Goal: Information Seeking & Learning: Find specific fact

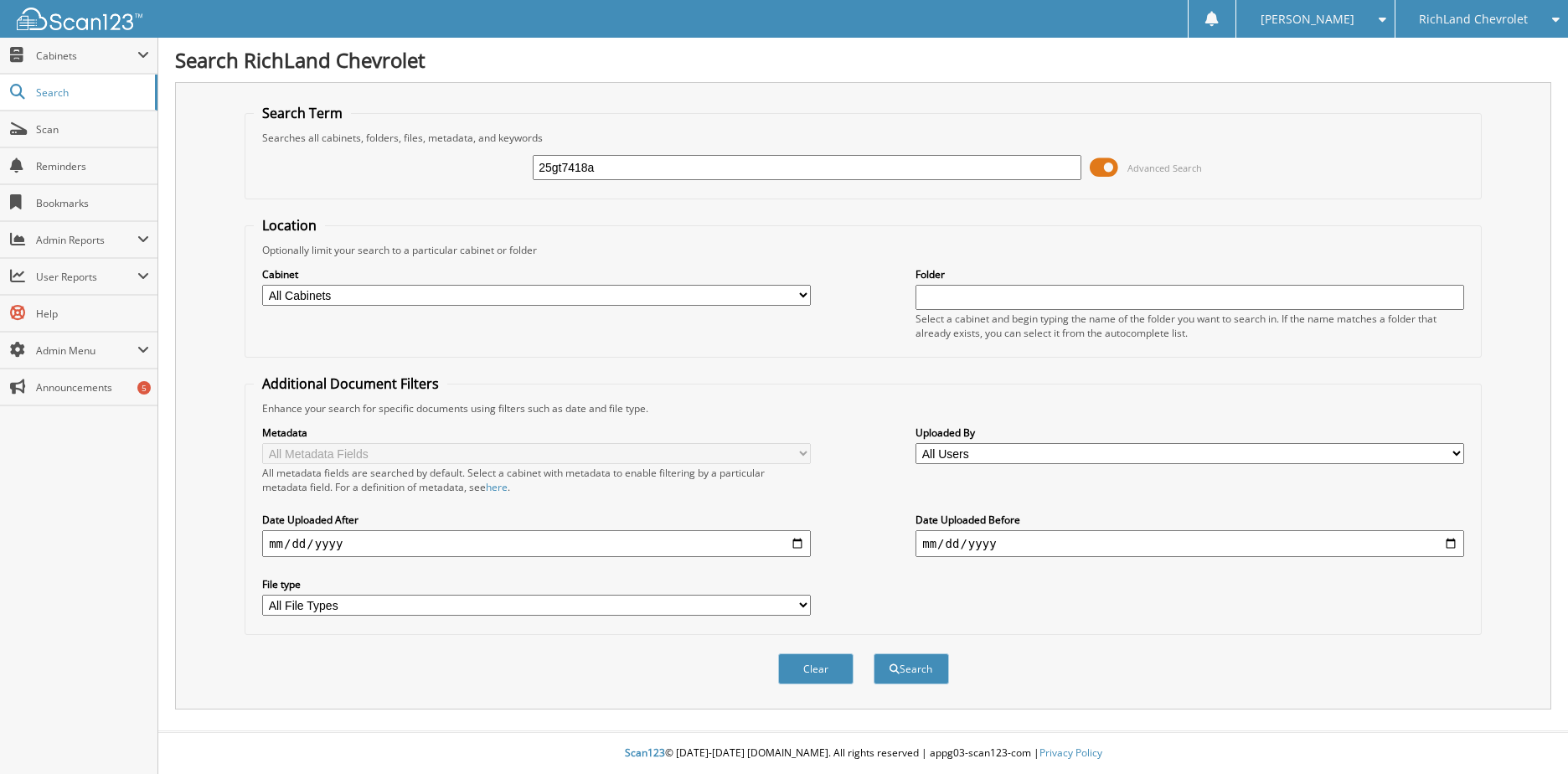
type input "25gt7418a"
click at [874, 653] on button "Search" at bounding box center [911, 669] width 76 height 31
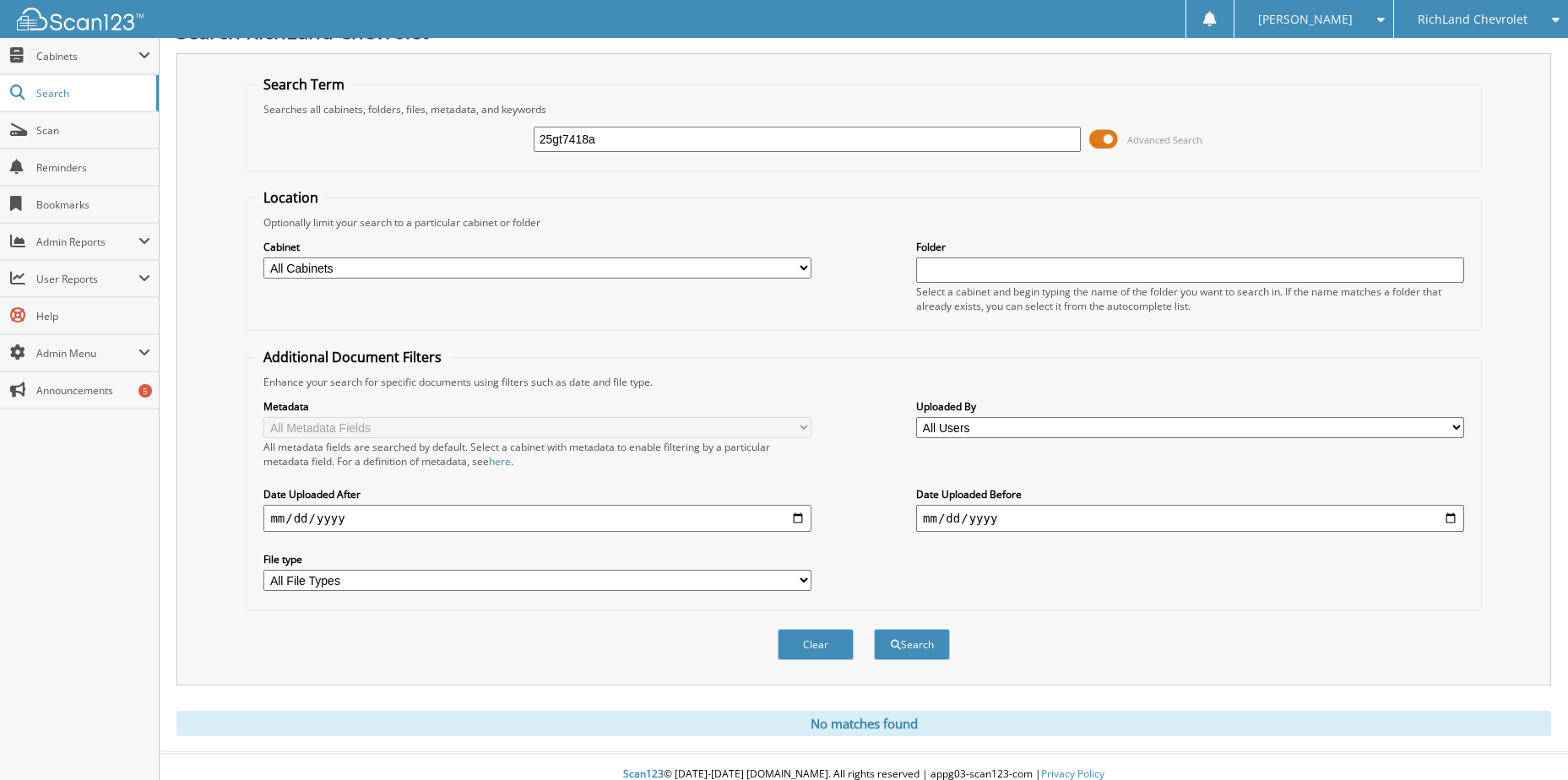
scroll to position [45, 0]
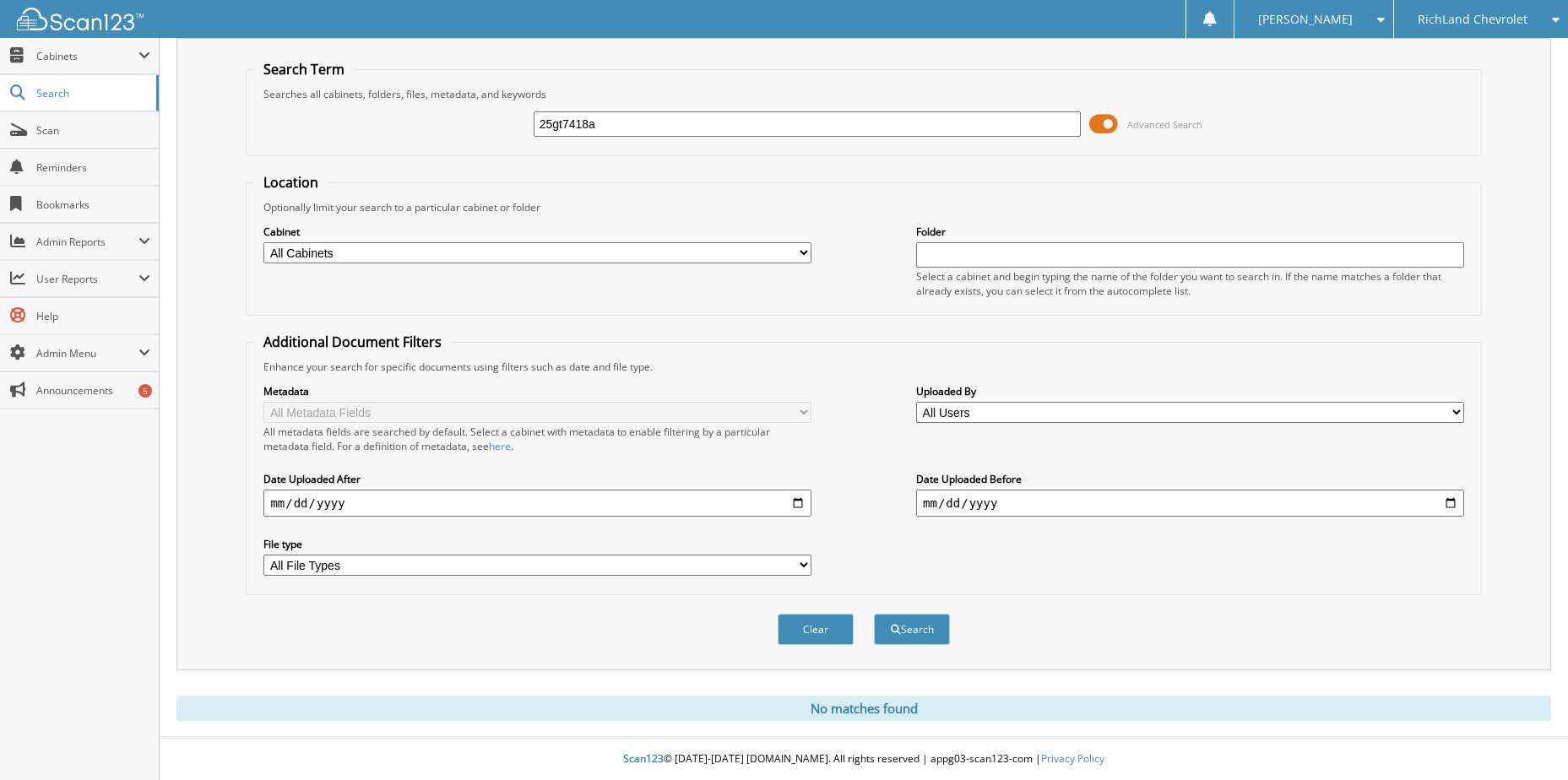
drag, startPoint x: 608, startPoint y: 130, endPoint x: 504, endPoint y: 133, distance: 104.0
click at [504, 133] on div "25gt7418a Advanced Search" at bounding box center [863, 123] width 1217 height 45
type input "26gt3757"
click at [874, 614] on button "Search" at bounding box center [912, 629] width 76 height 32
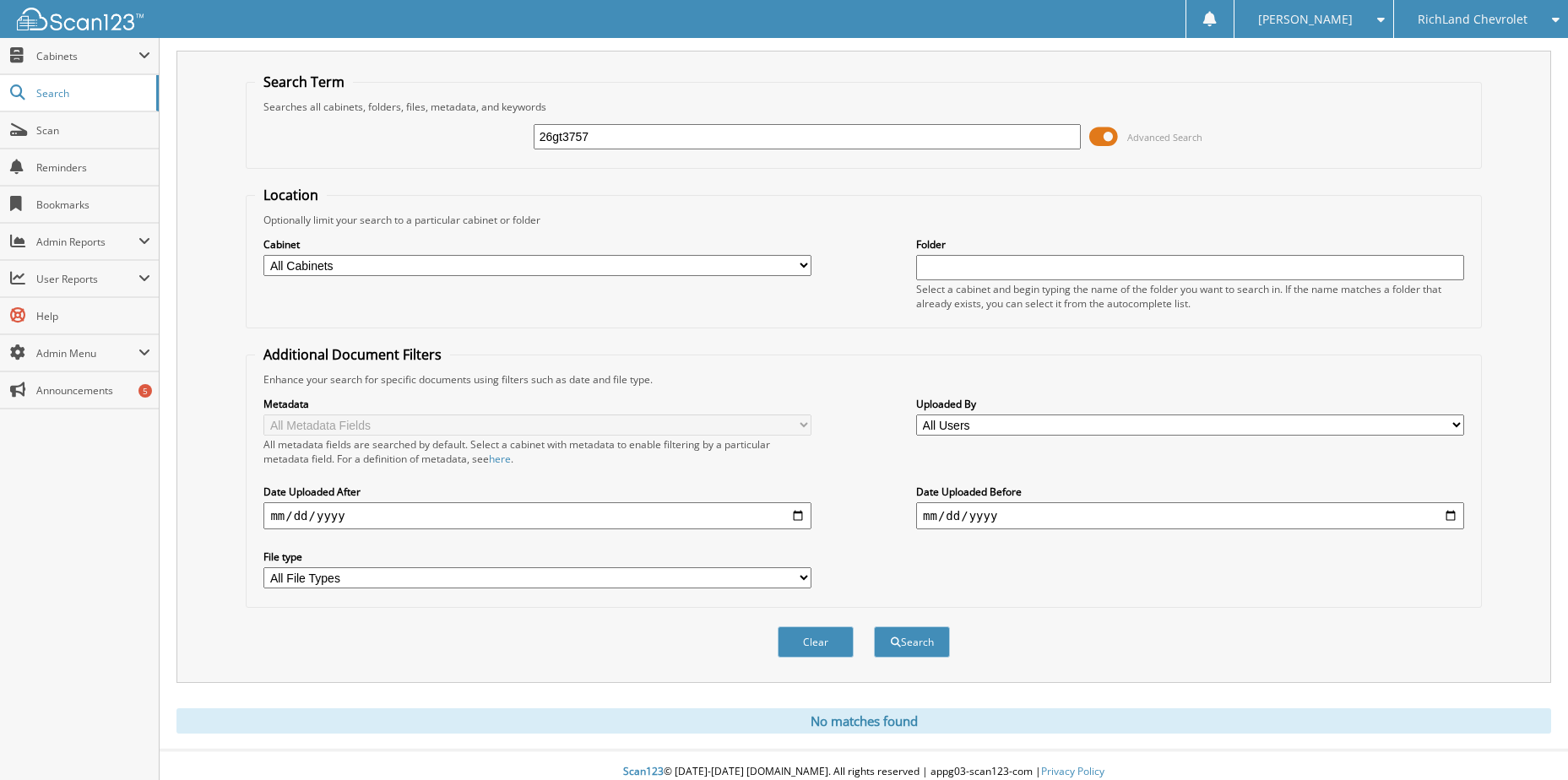
scroll to position [45, 0]
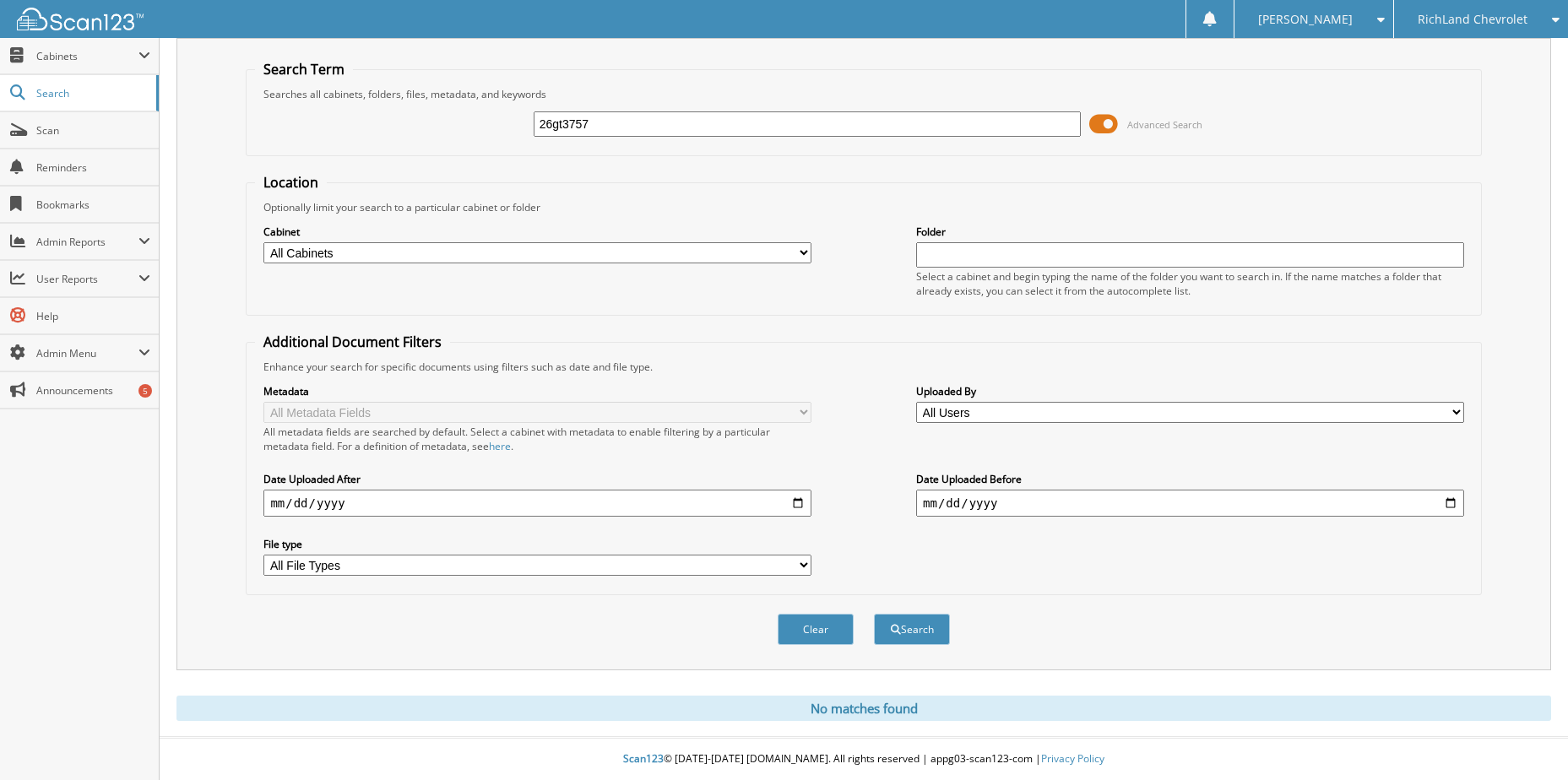
click at [1464, 8] on div "RichLand Chevrolet" at bounding box center [1482, 19] width 157 height 38
click at [1482, 124] on link "RichLand CDJR" at bounding box center [1481, 112] width 174 height 30
